Goal: Information Seeking & Learning: Learn about a topic

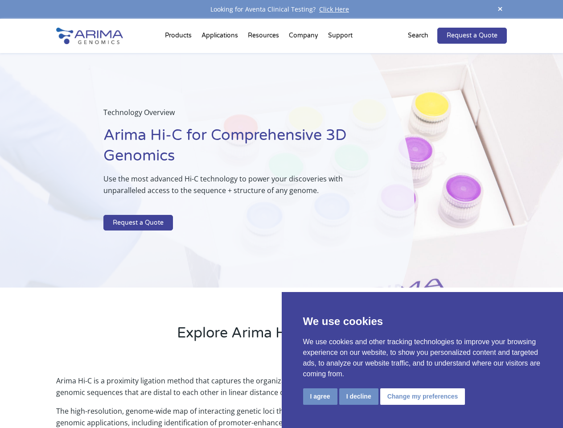
click at [281, 214] on p at bounding box center [236, 209] width 266 height 12
click at [320, 396] on button "I agree" at bounding box center [320, 396] width 34 height 16
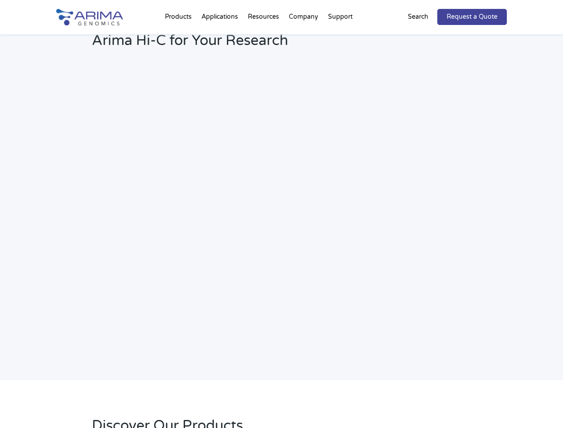
click at [500, 9] on link "Request a Quote" at bounding box center [472, 17] width 70 height 16
click at [180, 37] on h2 "Webinar: Hear More About the Benefits of Arima Hi-C for Your Research" at bounding box center [240, 34] width 296 height 47
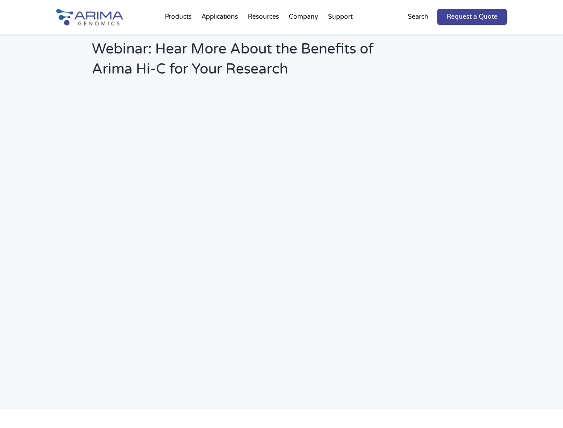
click at [264, 39] on h2 "Webinar: Hear More About the Benefits of Arima Hi-C for Your Research" at bounding box center [240, 62] width 296 height 47
click at [304, 39] on h2 "Webinar: Hear More About the Benefits of Arima Hi-C for Your Research" at bounding box center [240, 62] width 296 height 47
click at [340, 39] on h2 "Webinar: Hear More About the Benefits of Arima Hi-C for Your Research" at bounding box center [240, 62] width 296 height 47
